Goal: Information Seeking & Learning: Learn about a topic

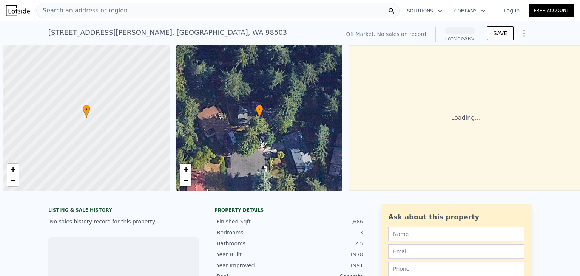
scroll to position [0, 3]
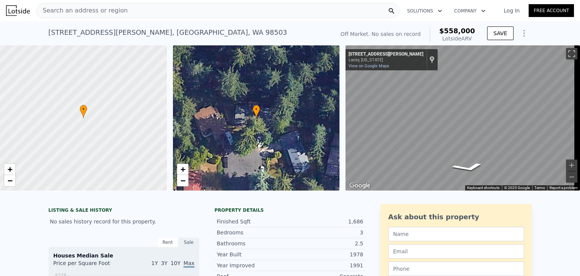
click at [118, 36] on div "[STREET_ADDRESS][PERSON_NAME]" at bounding box center [167, 32] width 239 height 11
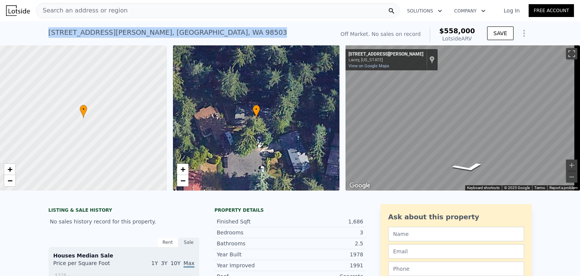
click at [118, 36] on div "[STREET_ADDRESS][PERSON_NAME]" at bounding box center [167, 32] width 239 height 11
click at [214, 31] on div "2110 Monique Ct SE , Thurston County , WA 98503 No sales on record (~ARV $558k )" at bounding box center [189, 34] width 283 height 21
